Goal: Task Accomplishment & Management: Manage account settings

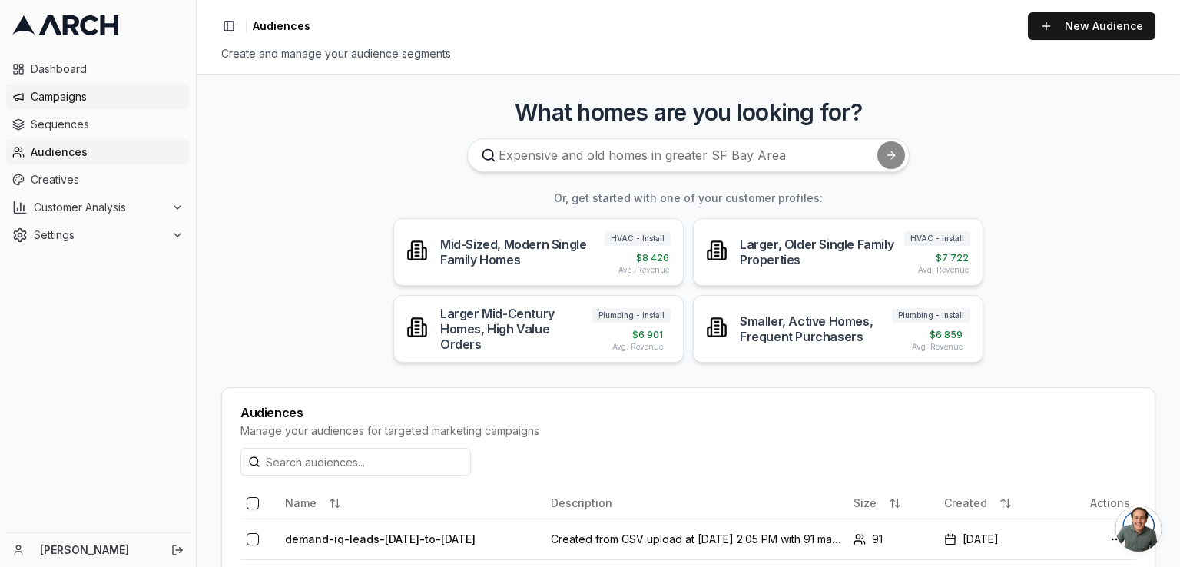
click at [77, 105] on link "Campaigns" at bounding box center [98, 96] width 184 height 25
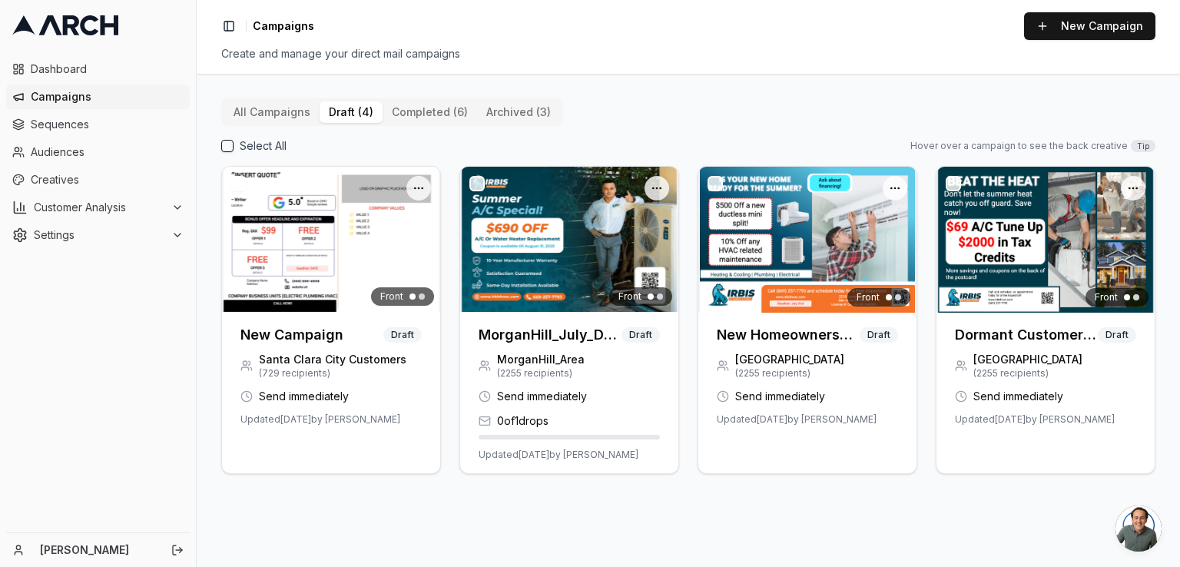
click at [348, 111] on button "draft (4)" at bounding box center [350, 112] width 63 height 22
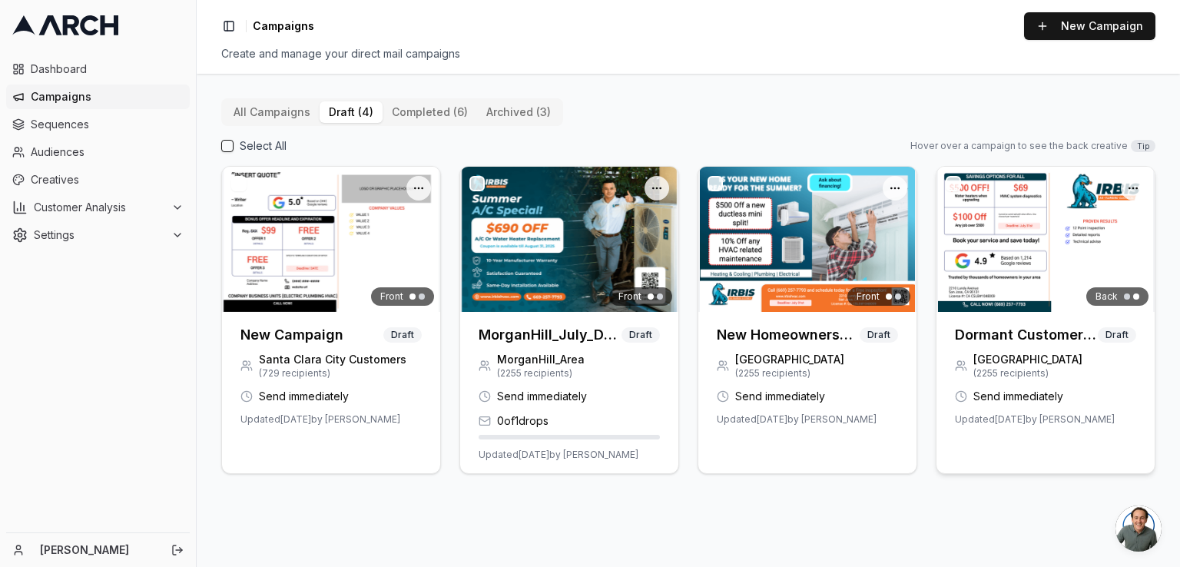
click at [955, 185] on button "button" at bounding box center [952, 183] width 15 height 15
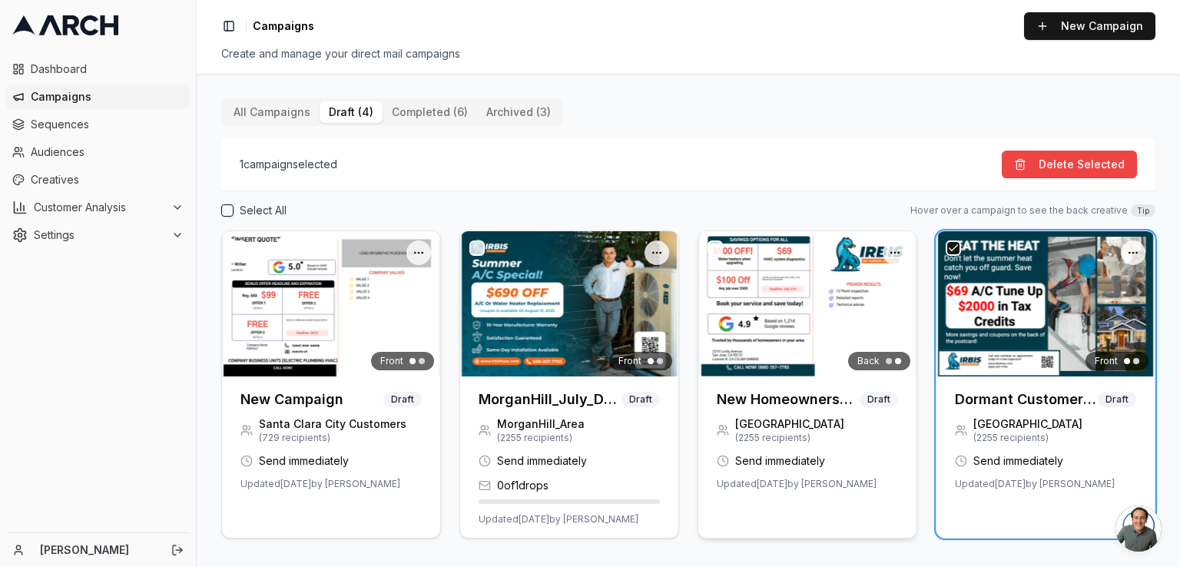
click at [716, 255] on button "button" at bounding box center [714, 247] width 15 height 15
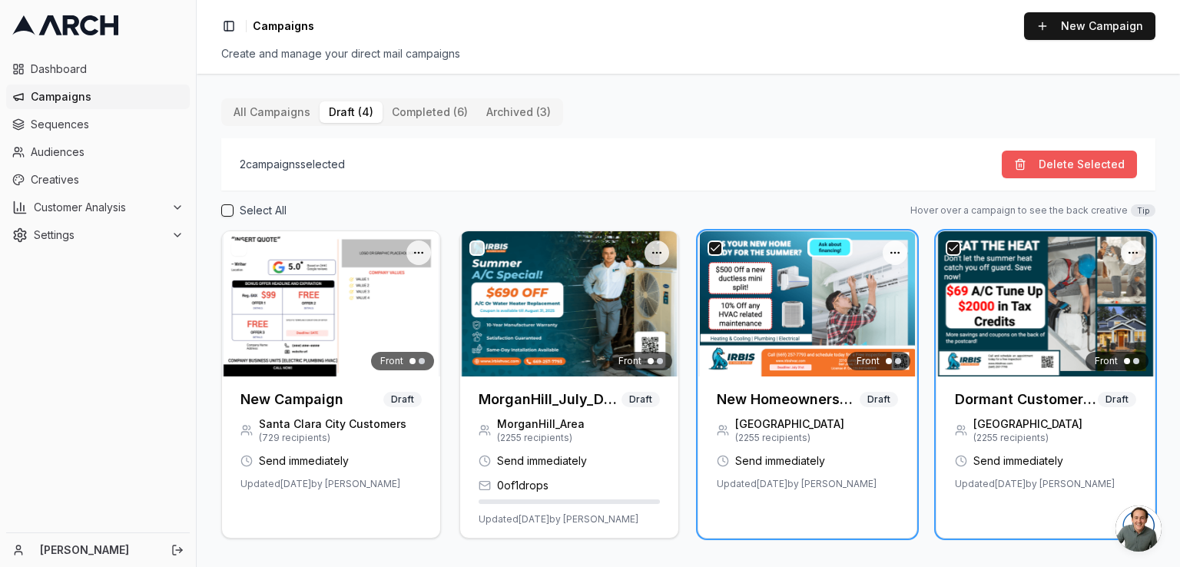
click at [1047, 160] on button "Delete Selected" at bounding box center [1068, 165] width 135 height 28
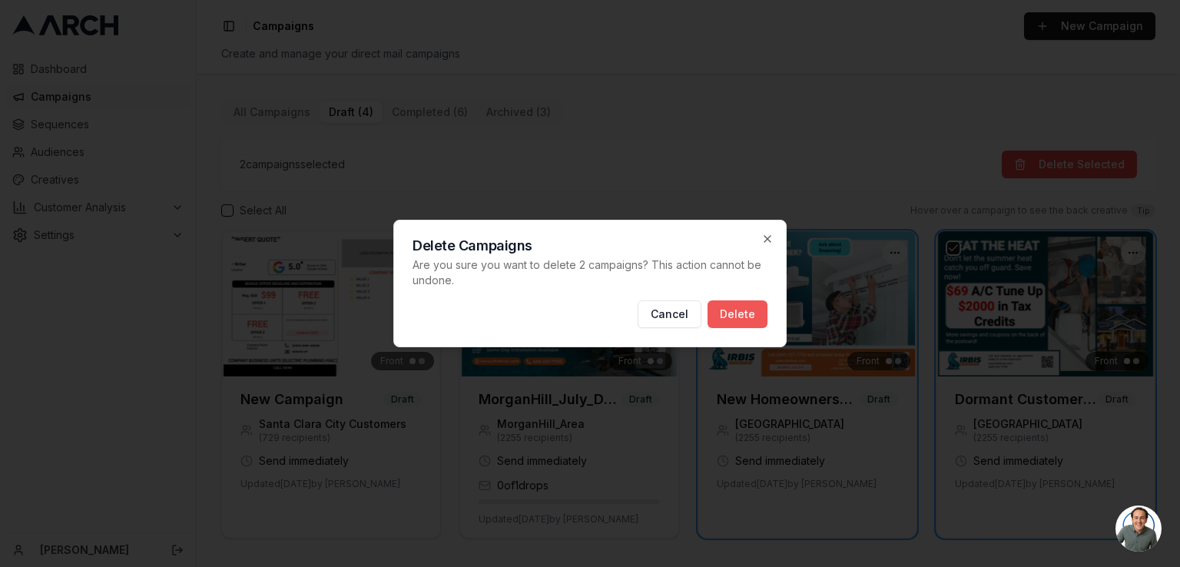
click at [742, 319] on button "Delete" at bounding box center [737, 314] width 60 height 28
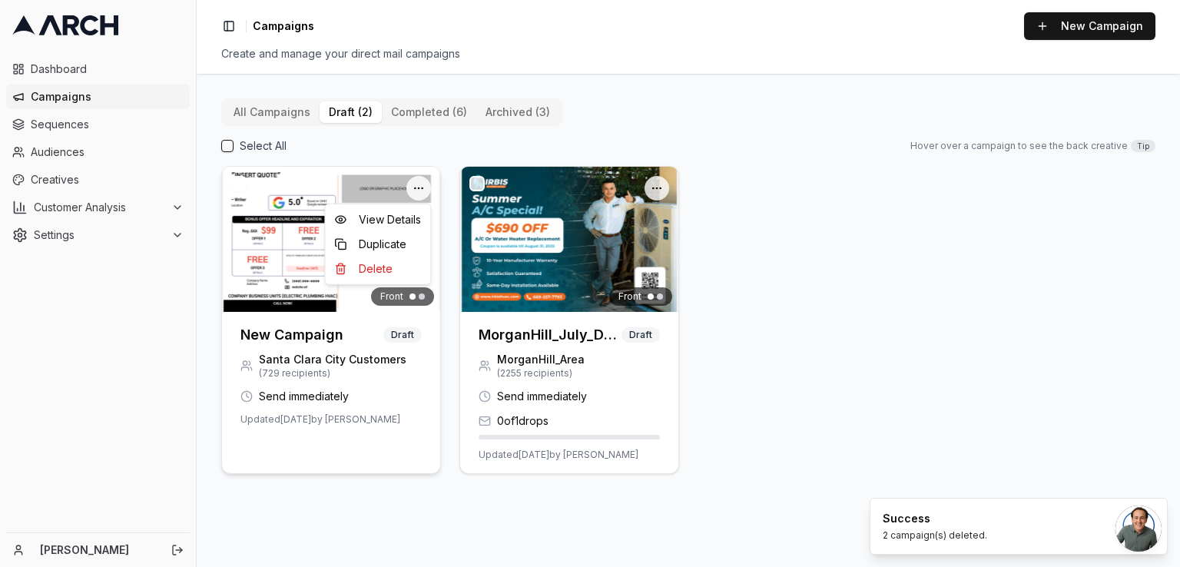
click at [419, 188] on html "Dashboard Campaigns Sequences Audiences Creatives Customer Analysis Settings Em…" at bounding box center [590, 283] width 1180 height 567
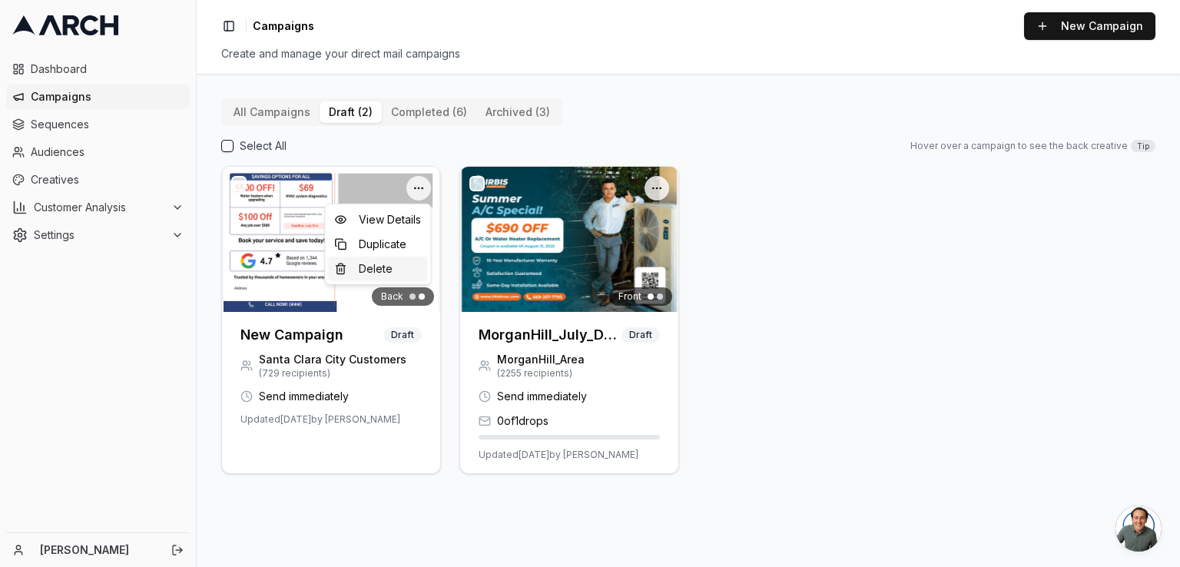
click at [381, 271] on div "Delete" at bounding box center [377, 268] width 99 height 25
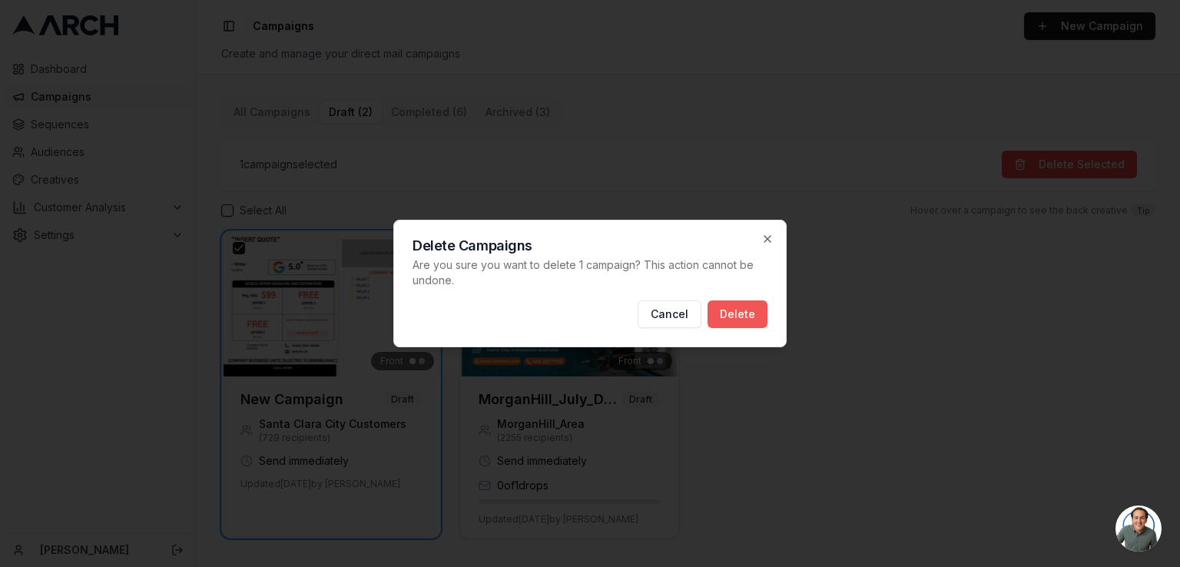
click at [742, 303] on button "Delete" at bounding box center [737, 314] width 60 height 28
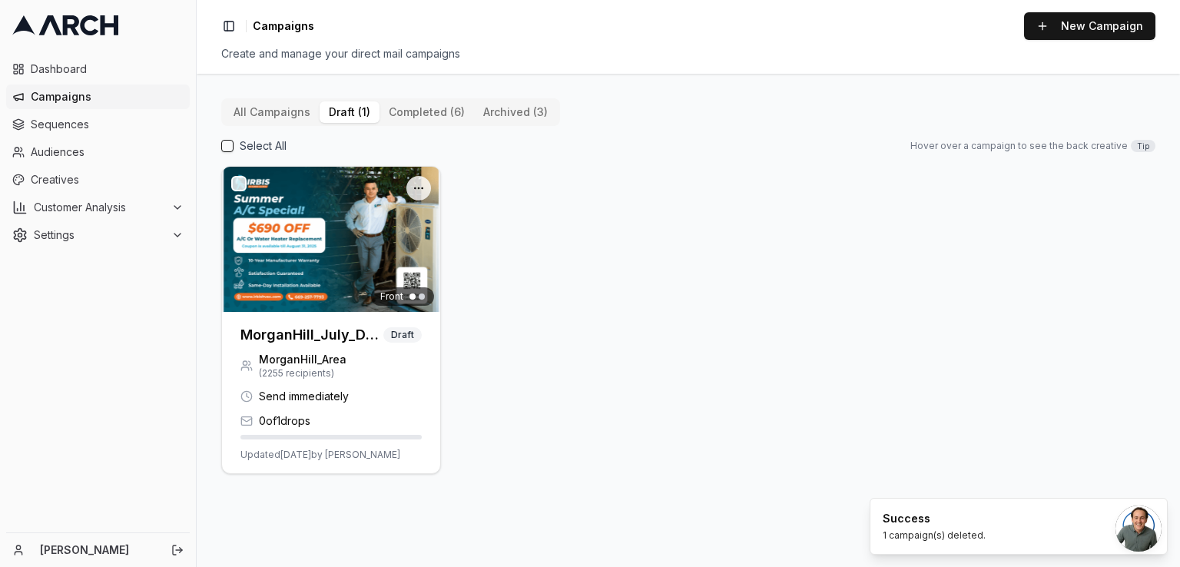
click at [263, 99] on div "All Campaigns draft (1) completed (6) archived (3)" at bounding box center [390, 112] width 339 height 28
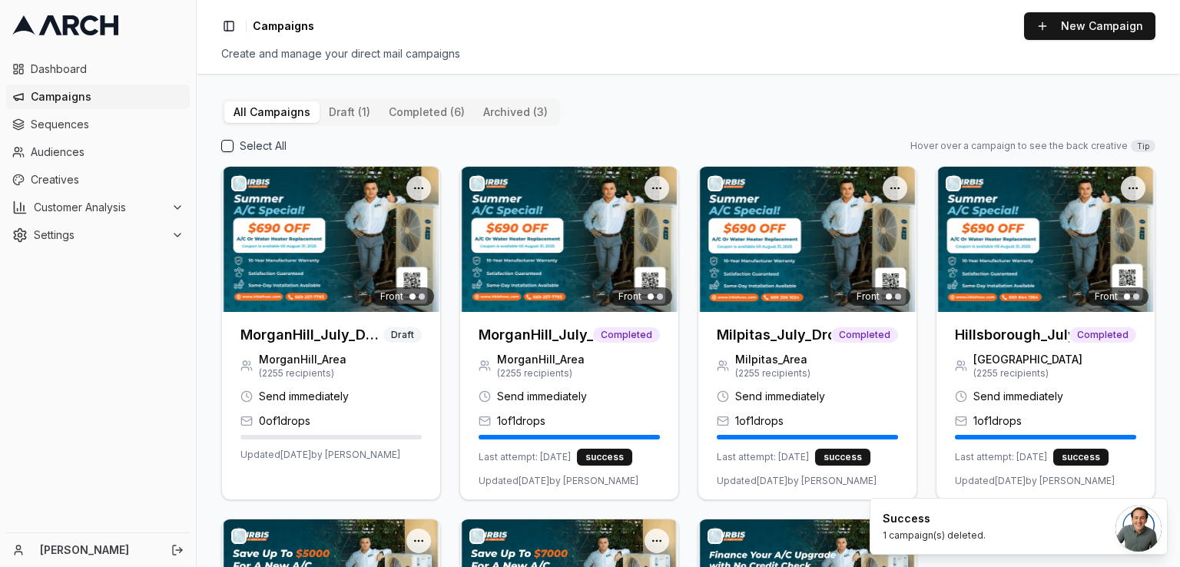
click at [252, 108] on button "All Campaigns" at bounding box center [271, 112] width 95 height 22
